Goal: Task Accomplishment & Management: Use online tool/utility

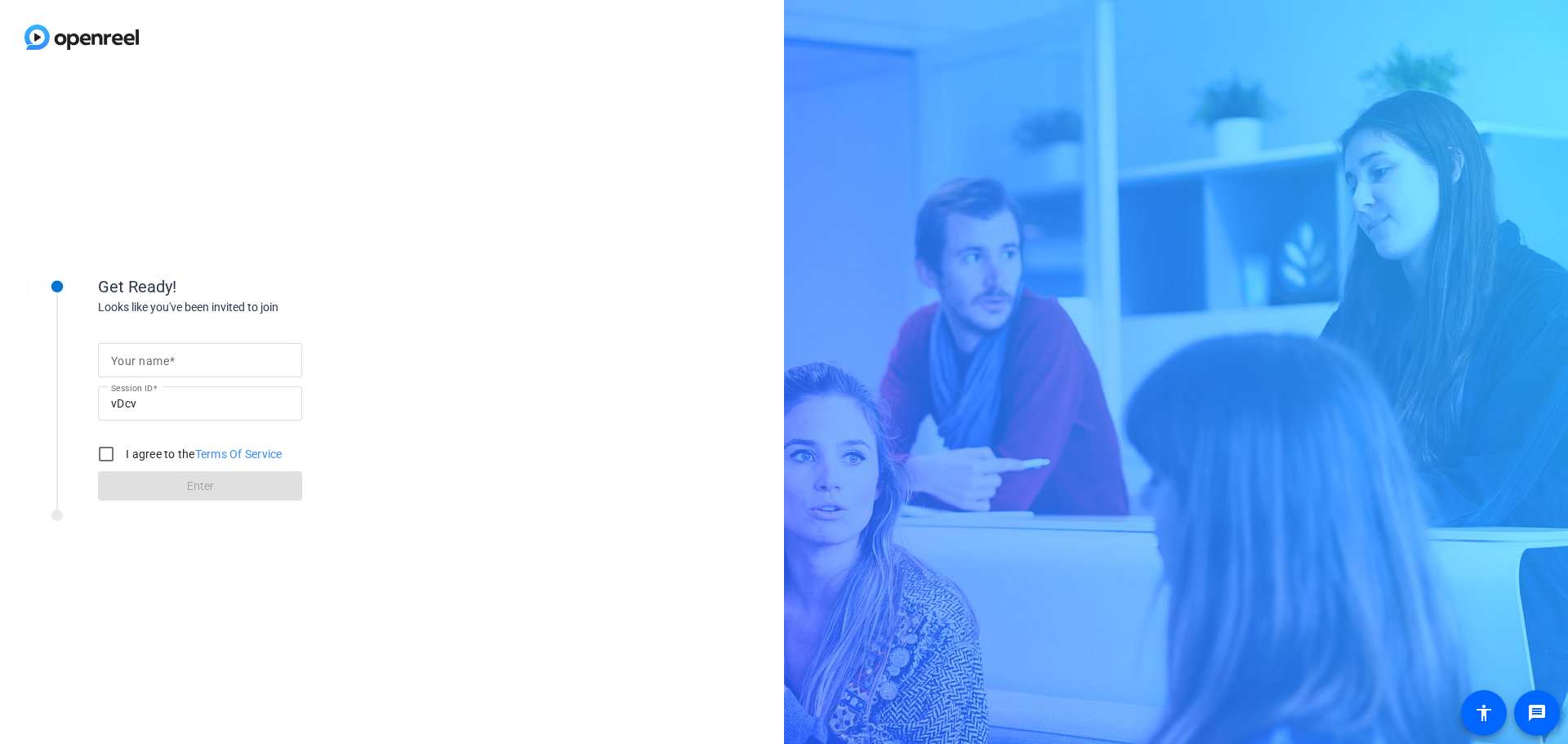
click at [208, 346] on div at bounding box center [200, 360] width 178 height 34
type input "[PERSON_NAME]"
click at [102, 457] on input "I agree to the Terms Of Service" at bounding box center [106, 454] width 32 height 32
checkbox input "true"
click at [118, 480] on span at bounding box center [199, 486] width 204 height 40
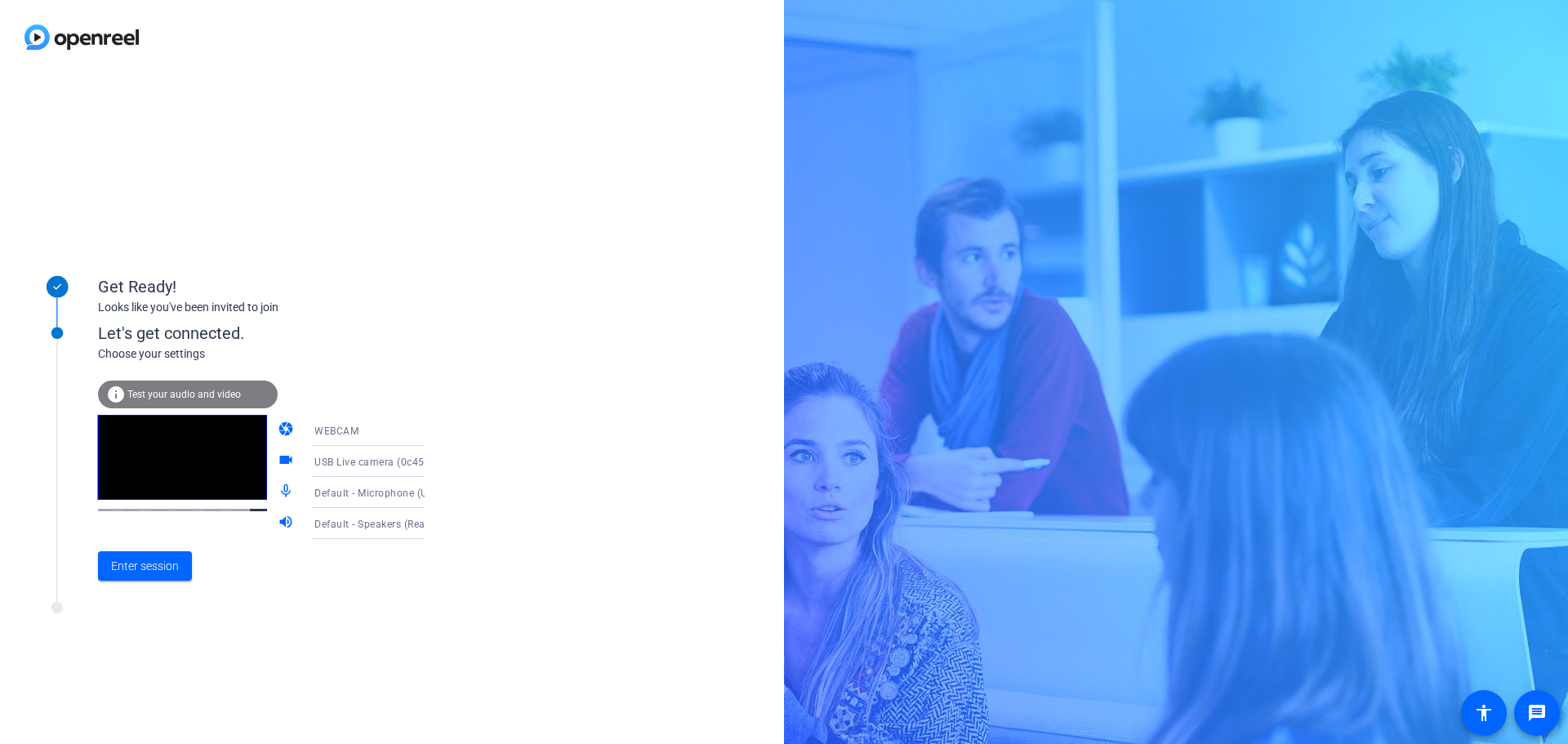
click at [375, 519] on span "Default - Speakers (Realtek(R) Audio)" at bounding box center [403, 523] width 176 height 13
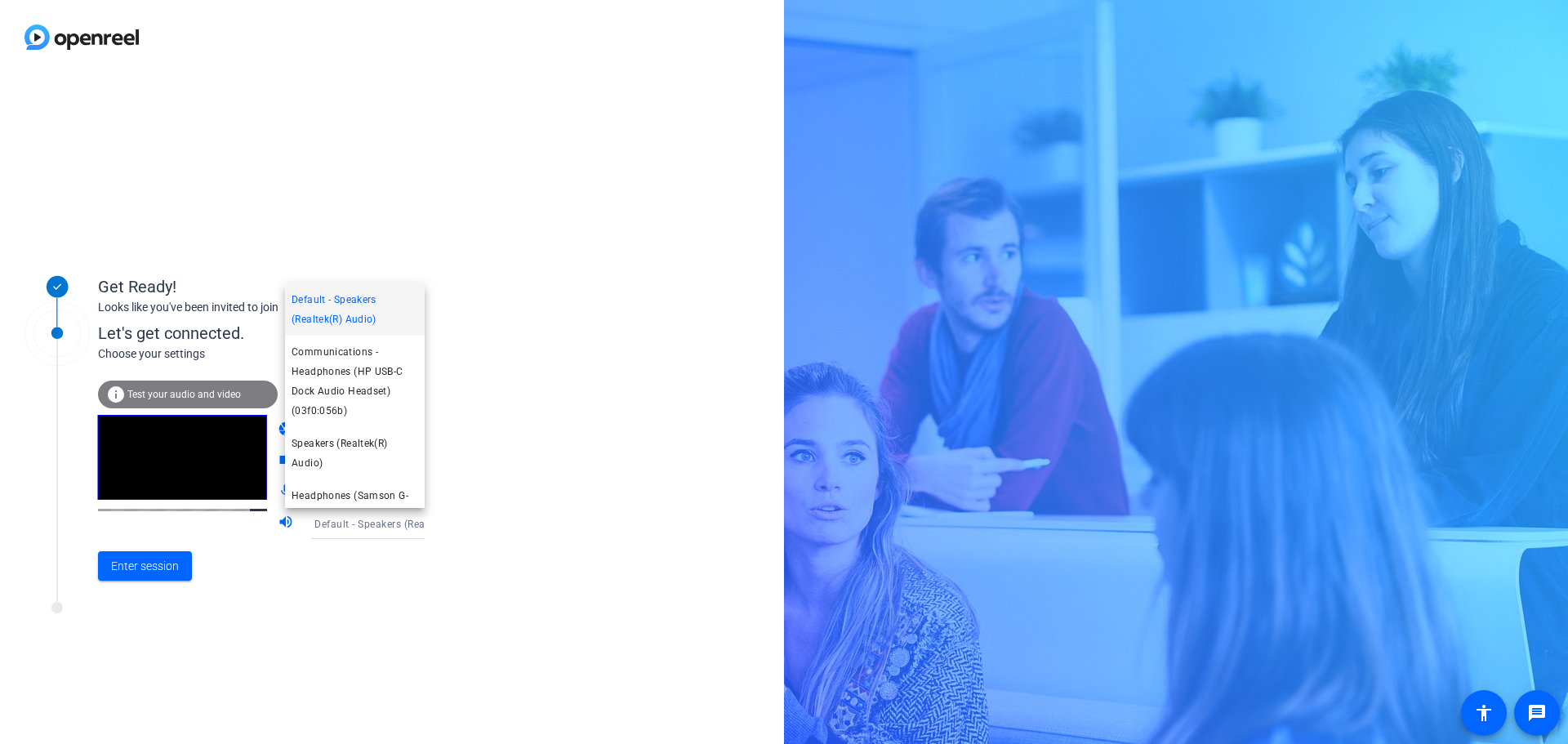
click at [577, 430] on div at bounding box center [784, 372] width 1568 height 744
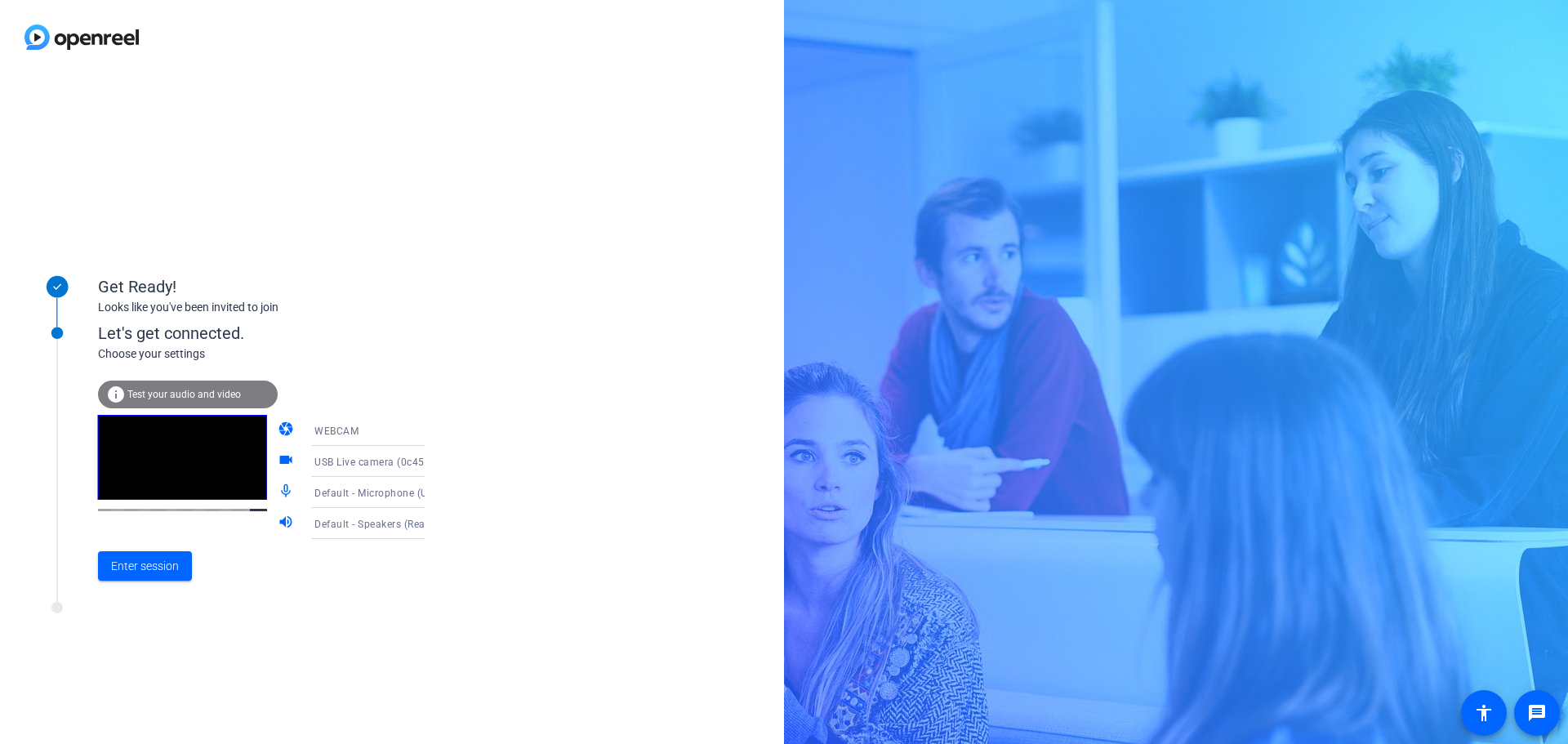
click at [377, 496] on span "Default - Microphone (USB Live camera audio) (0c45:6537)" at bounding box center [455, 492] width 281 height 13
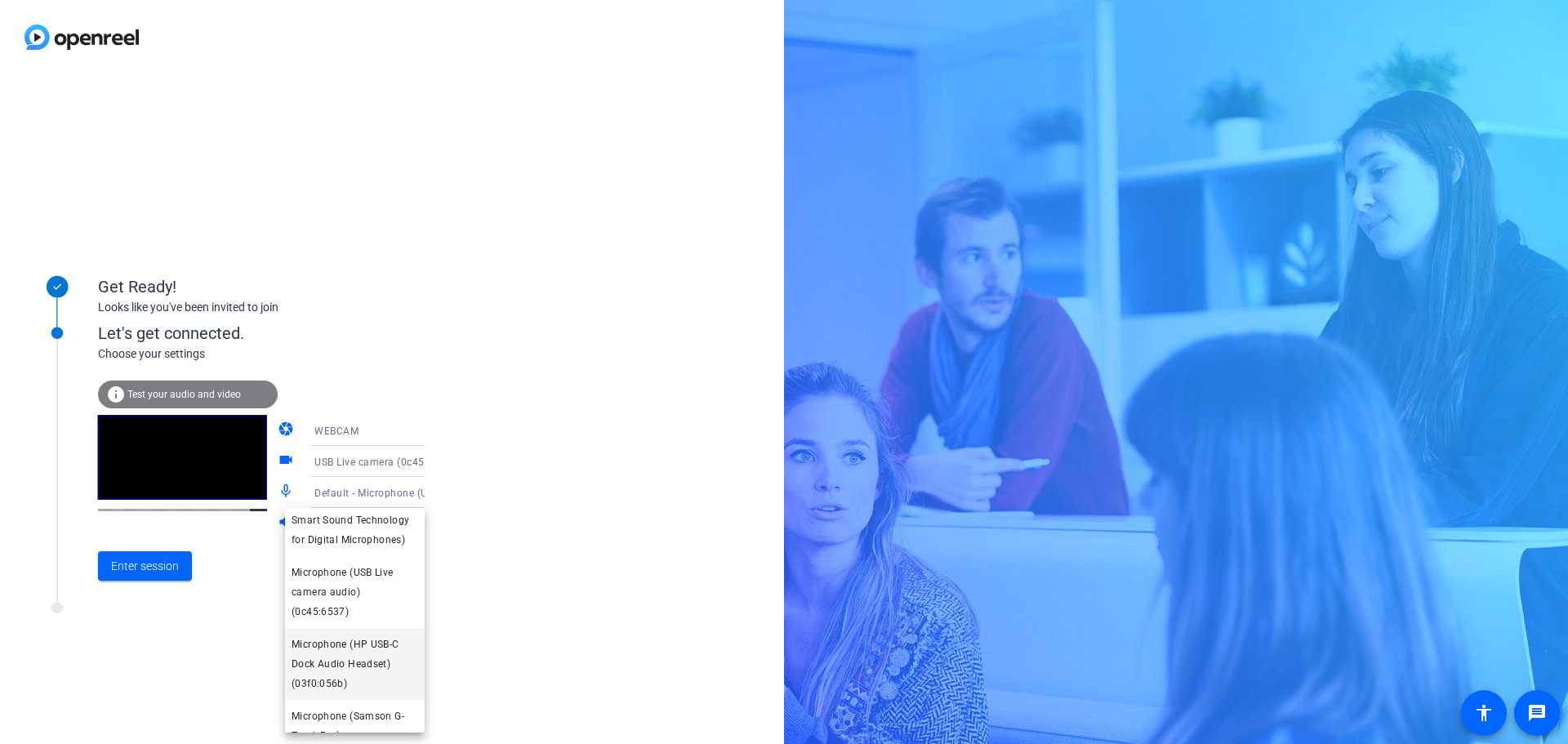
scroll to position [207, 0]
click at [344, 713] on span "Microphone (Samson G-Track Pro)" at bounding box center [355, 706] width 127 height 40
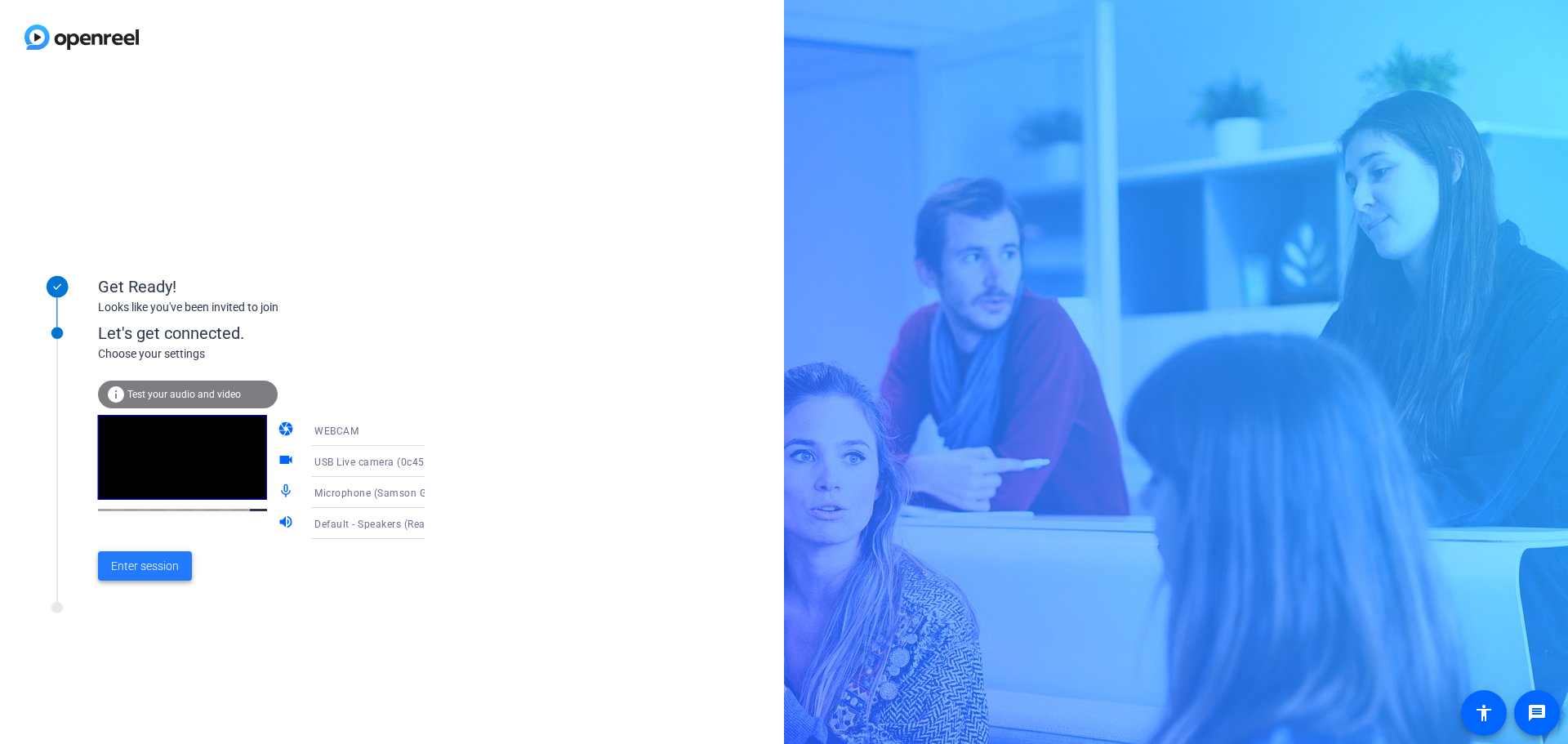
click at [125, 565] on span "Enter session" at bounding box center [145, 566] width 67 height 17
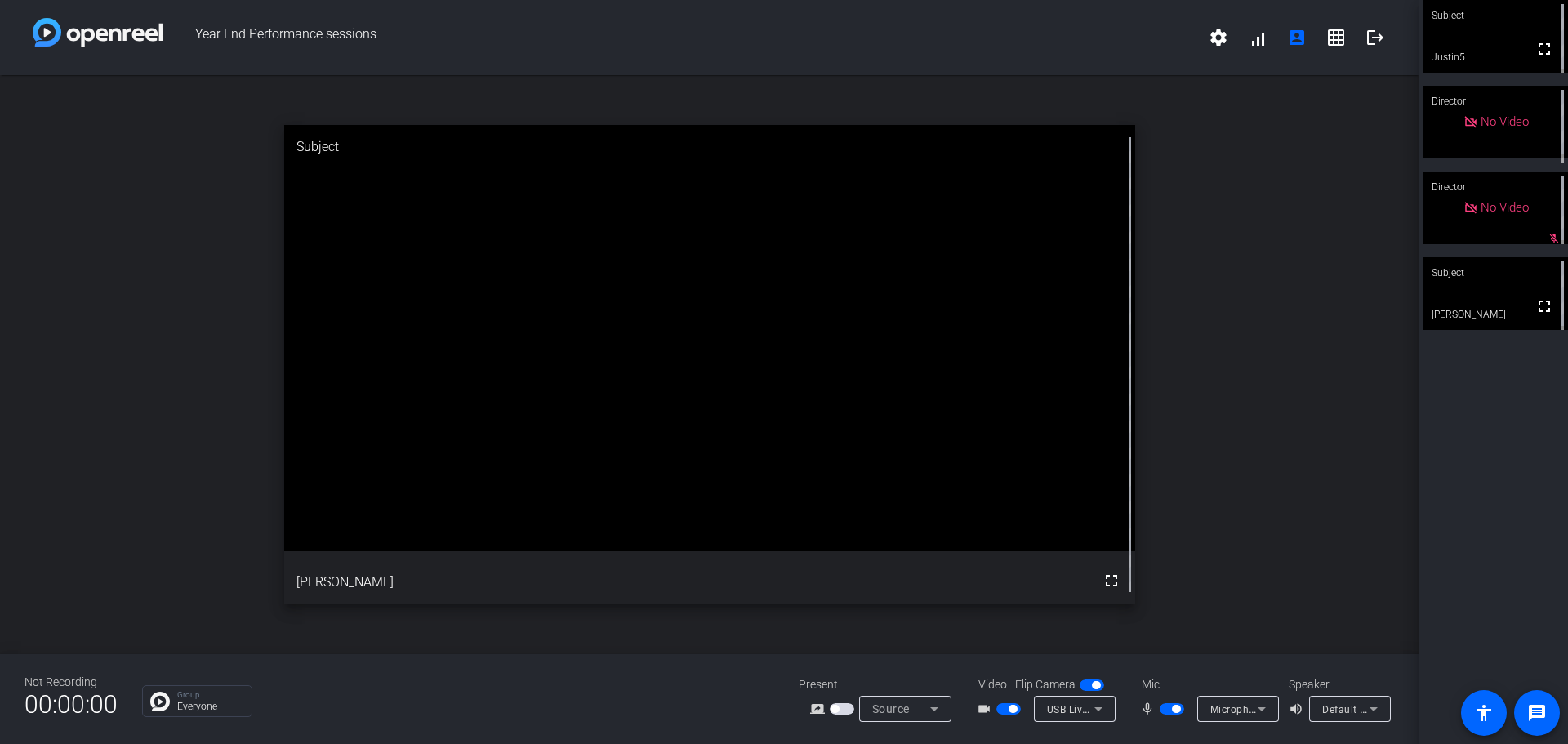
click at [1484, 293] on video at bounding box center [1495, 293] width 145 height 73
click at [1180, 707] on span "button" at bounding box center [1175, 708] width 8 height 8
click at [1164, 709] on span "button" at bounding box center [1165, 708] width 8 height 8
click at [1180, 705] on span "button" at bounding box center [1175, 708] width 8 height 8
click at [1014, 708] on span "button" at bounding box center [1013, 708] width 8 height 8
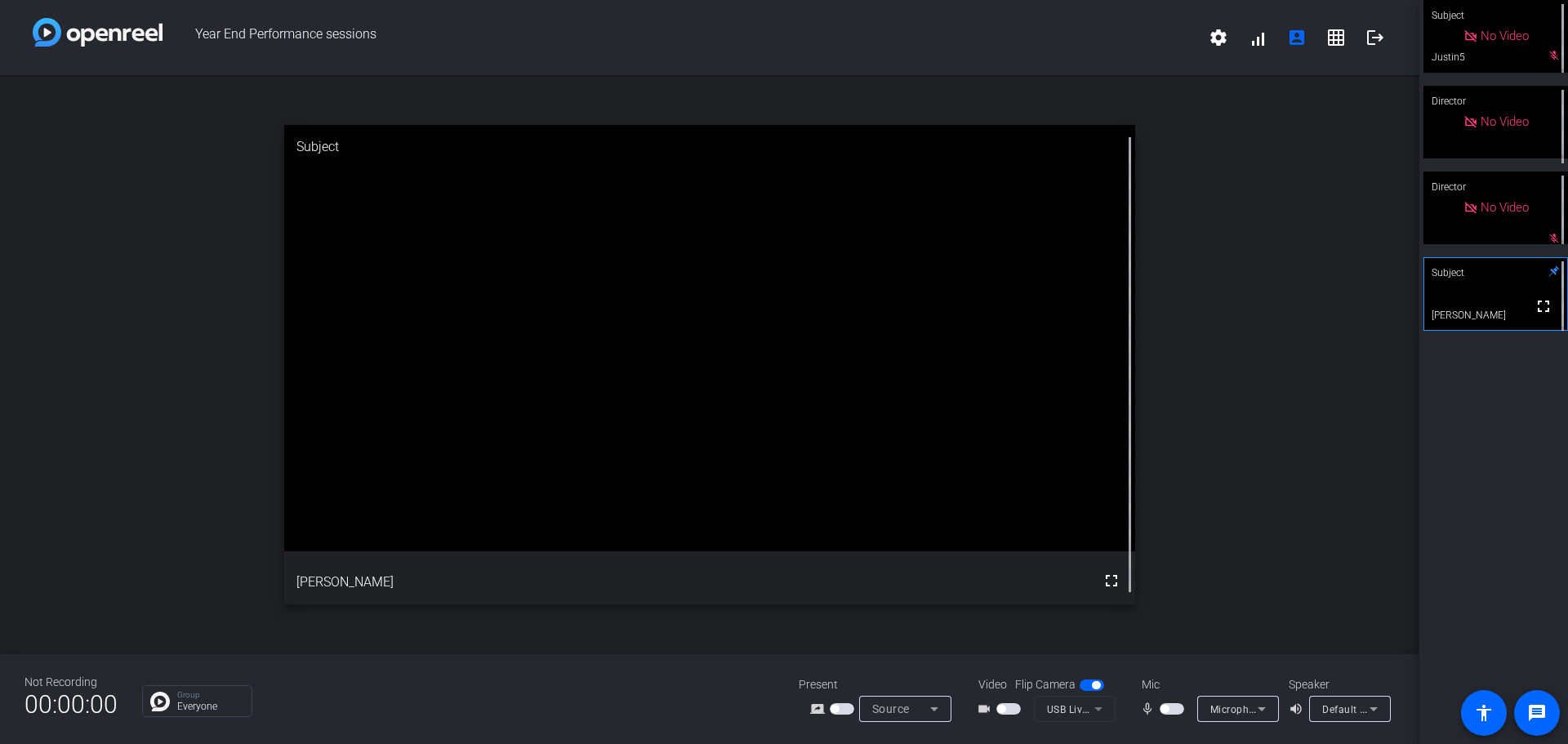
click at [1004, 705] on span "button" at bounding box center [1001, 708] width 8 height 8
click at [1164, 707] on span "button" at bounding box center [1165, 708] width 8 height 8
click at [1176, 713] on span "button" at bounding box center [1175, 708] width 8 height 8
click at [1007, 710] on span "button" at bounding box center [1008, 709] width 24 height 12
click at [1168, 711] on span "button" at bounding box center [1165, 708] width 8 height 8
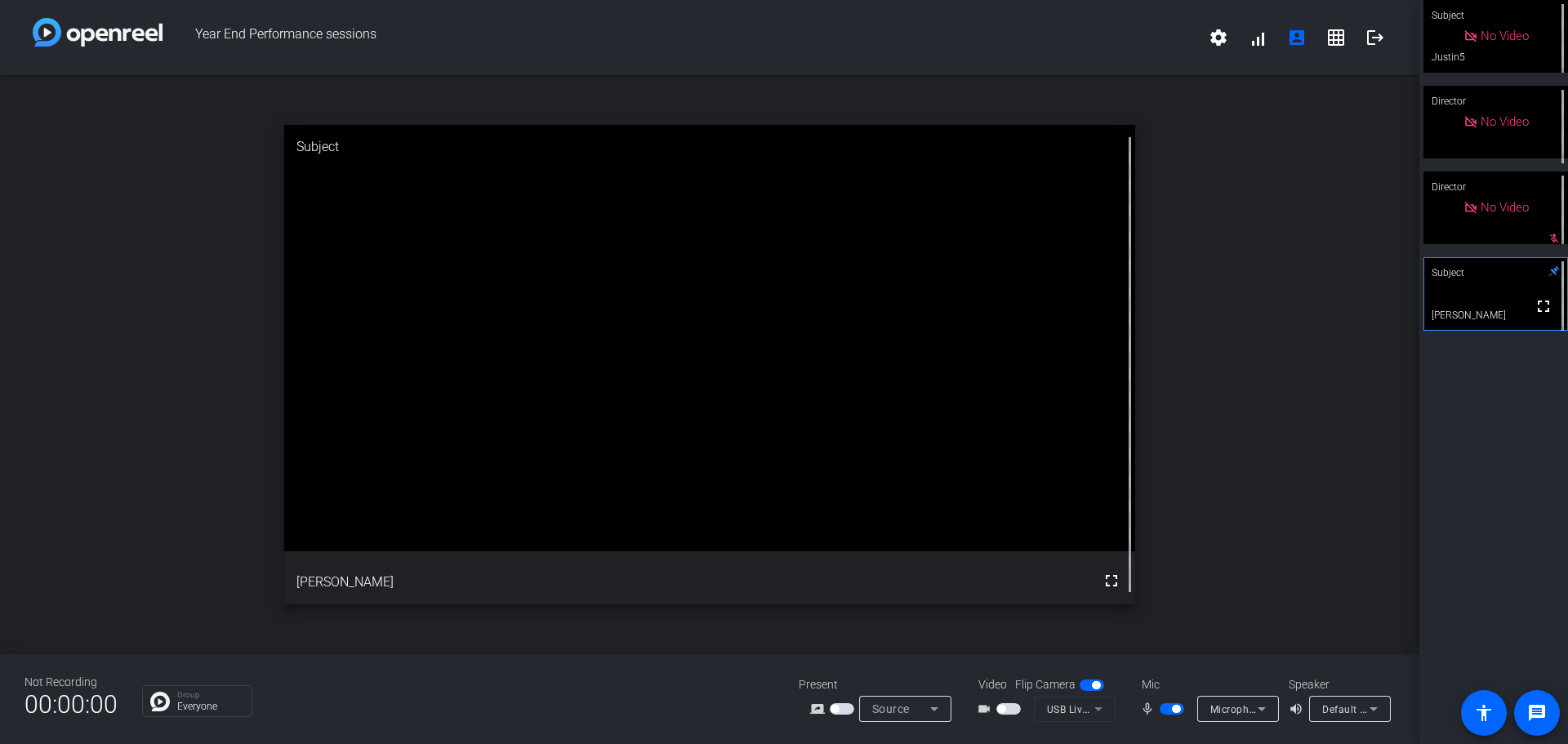
click at [1009, 713] on span "button" at bounding box center [1008, 709] width 24 height 12
click at [1009, 707] on span "button" at bounding box center [1013, 708] width 8 height 8
click at [1171, 710] on span "button" at bounding box center [1172, 709] width 24 height 12
click at [1168, 706] on span "button" at bounding box center [1165, 708] width 8 height 8
click at [1014, 708] on span "button" at bounding box center [1008, 709] width 24 height 12
